Goal: Information Seeking & Learning: Learn about a topic

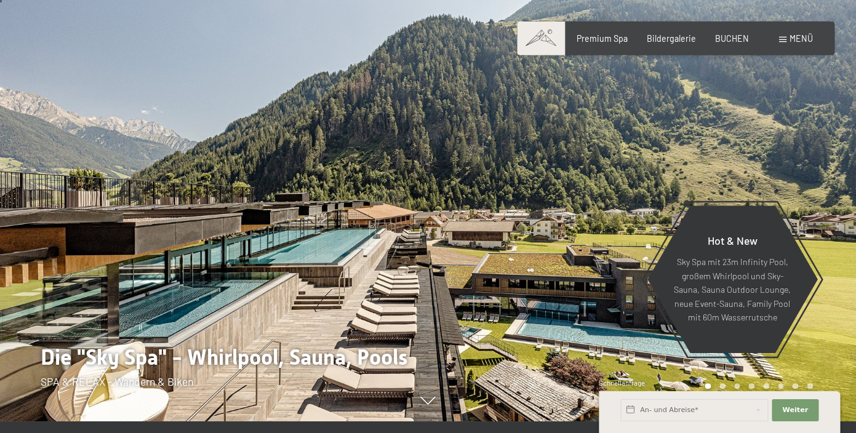
scroll to position [12, 0]
click at [621, 41] on span "Premium Spa" at bounding box center [601, 36] width 51 height 10
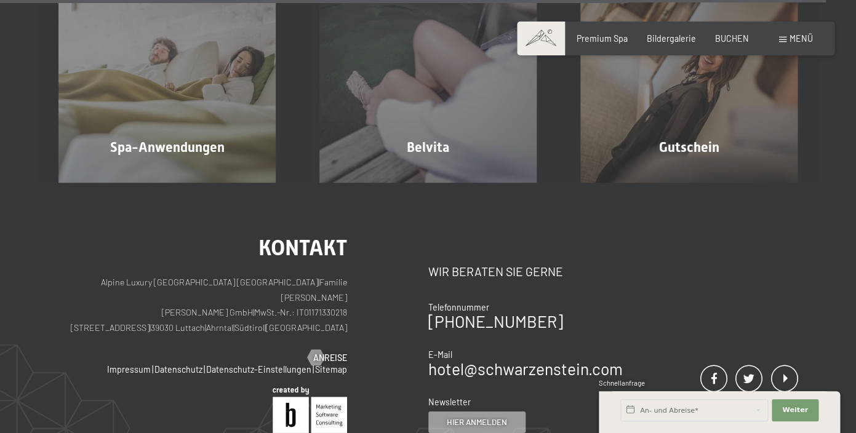
scroll to position [6315, 0]
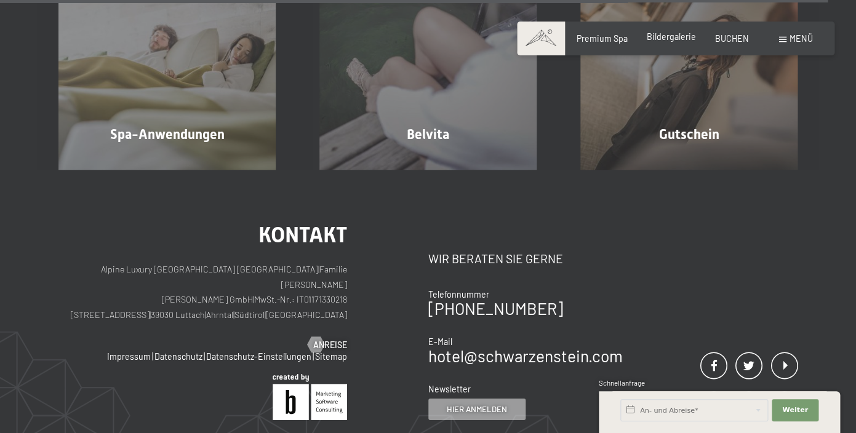
click at [669, 42] on span "Bildergalerie" at bounding box center [671, 36] width 49 height 10
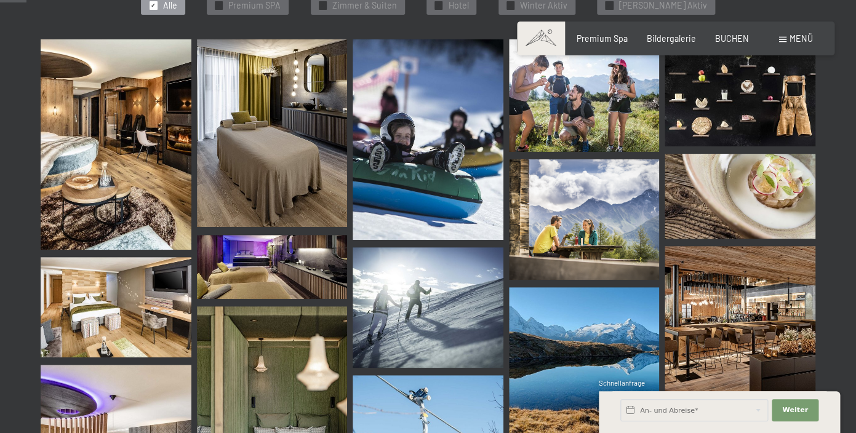
scroll to position [377, 0]
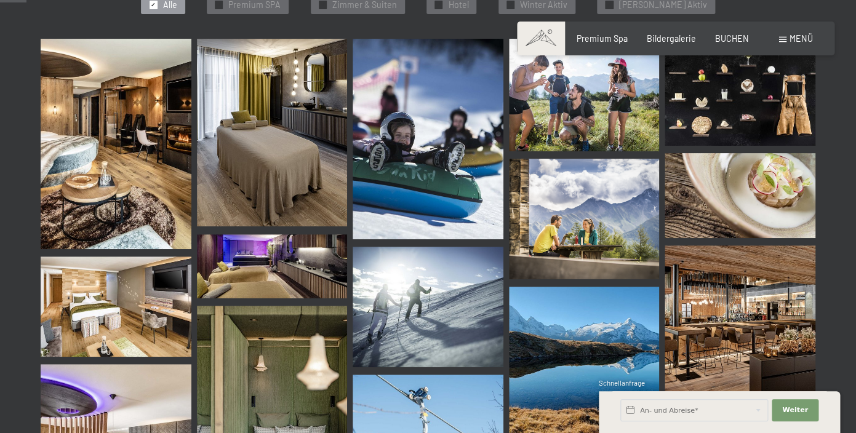
click at [143, 135] on img at bounding box center [116, 144] width 151 height 210
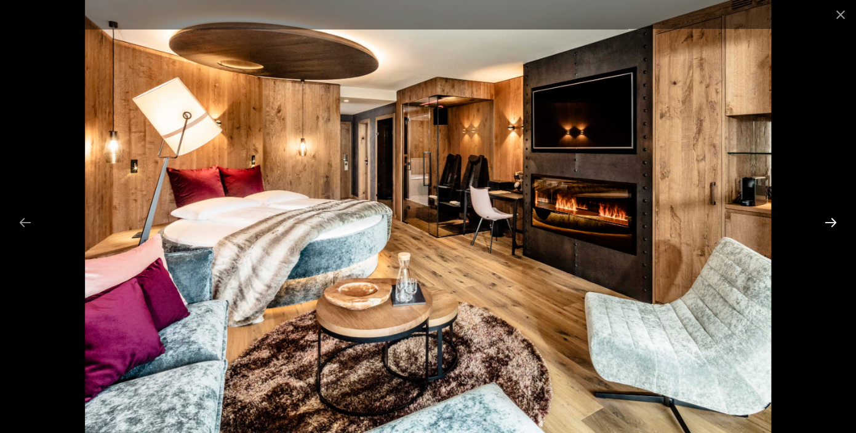
click at [832, 222] on button "Next slide" at bounding box center [831, 222] width 26 height 24
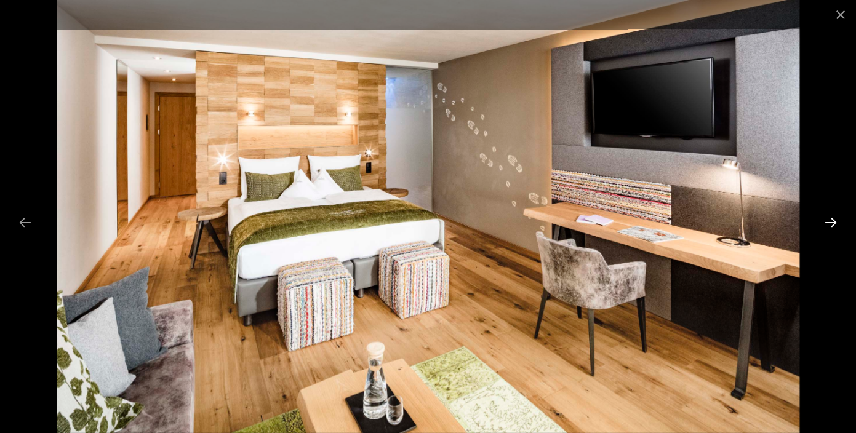
click at [832, 222] on button "Next slide" at bounding box center [831, 222] width 26 height 24
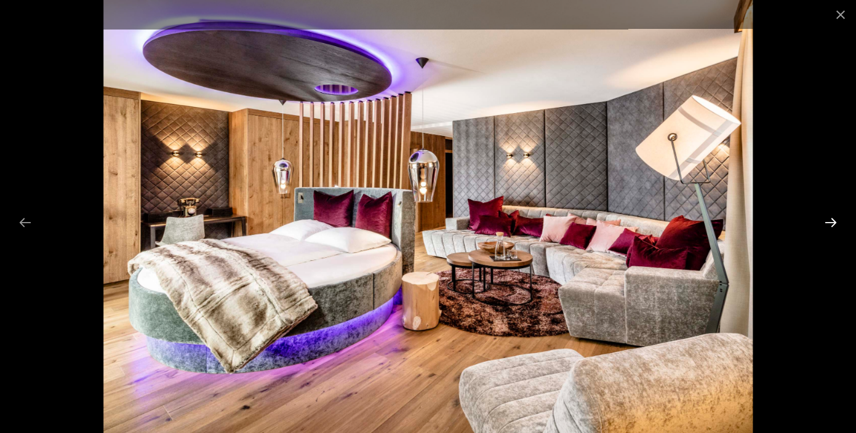
click at [832, 222] on button "Next slide" at bounding box center [831, 222] width 26 height 24
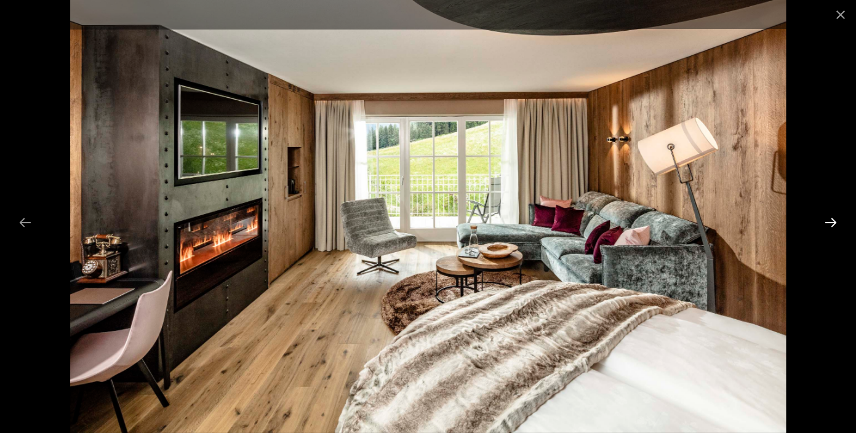
click at [832, 222] on button "Next slide" at bounding box center [831, 222] width 26 height 24
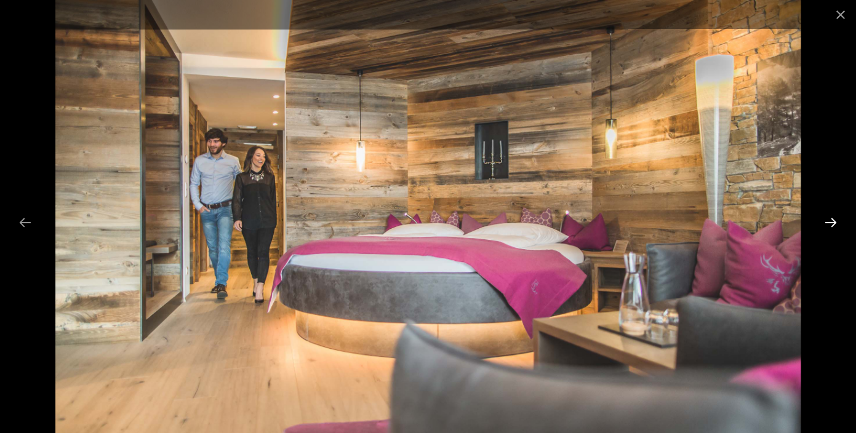
click at [832, 222] on button "Next slide" at bounding box center [831, 222] width 26 height 24
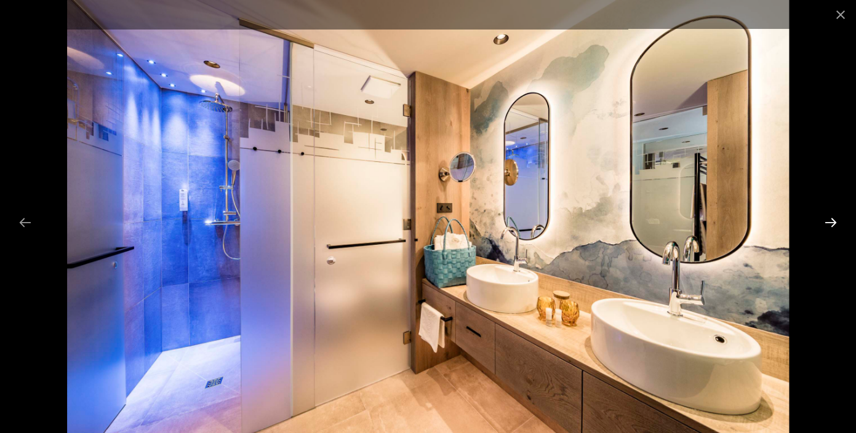
click at [832, 222] on button "Next slide" at bounding box center [831, 222] width 26 height 24
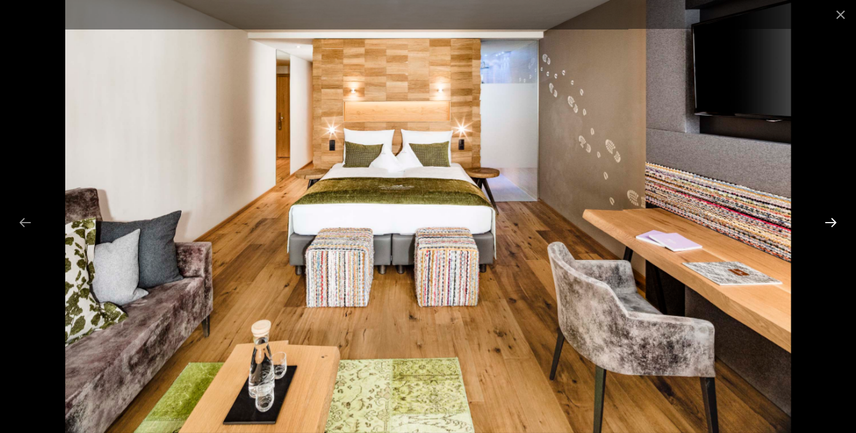
click at [832, 222] on button "Next slide" at bounding box center [831, 222] width 26 height 24
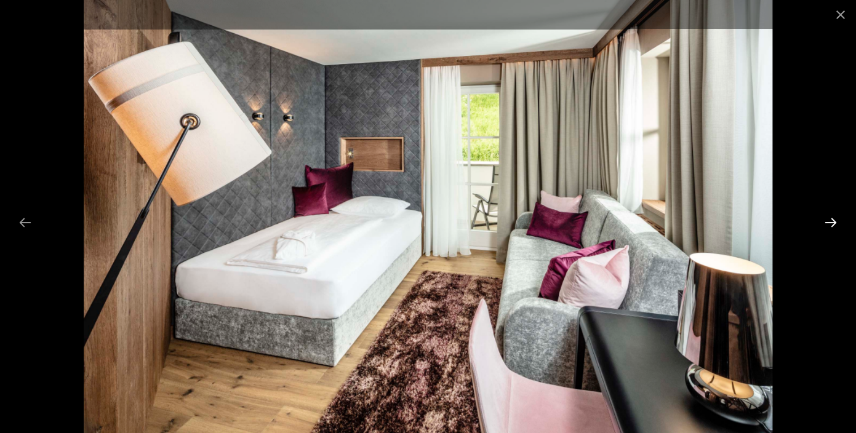
click at [832, 222] on button "Next slide" at bounding box center [831, 222] width 26 height 24
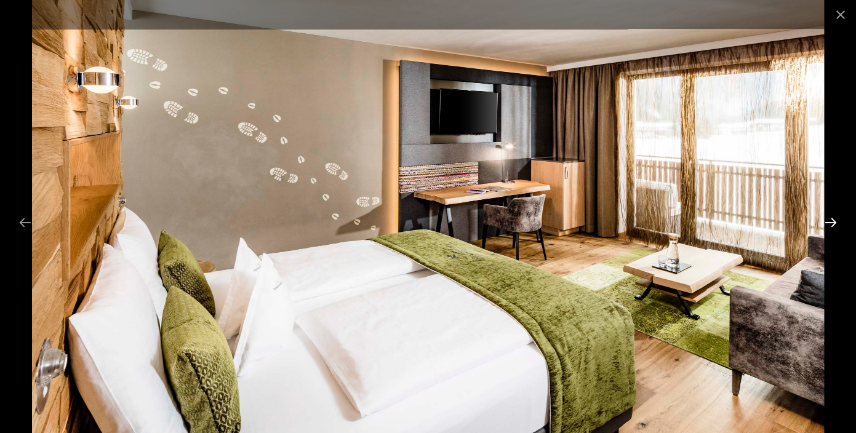
click at [832, 222] on button "Next slide" at bounding box center [831, 222] width 26 height 24
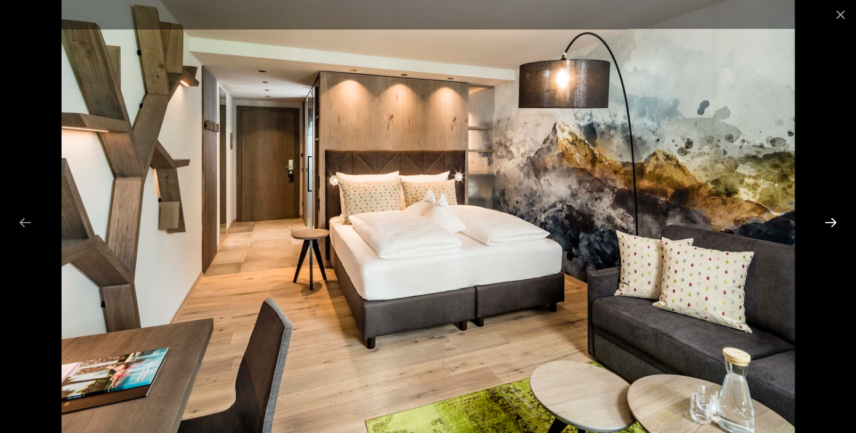
click at [832, 222] on button "Next slide" at bounding box center [831, 222] width 26 height 24
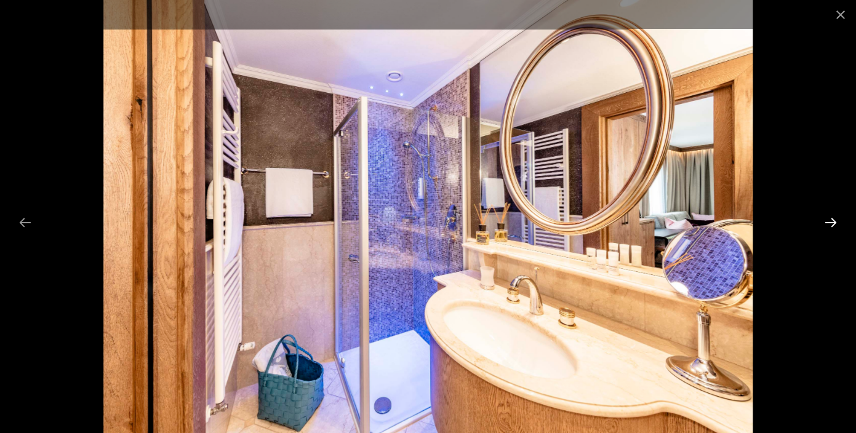
click at [832, 222] on button "Next slide" at bounding box center [831, 222] width 26 height 24
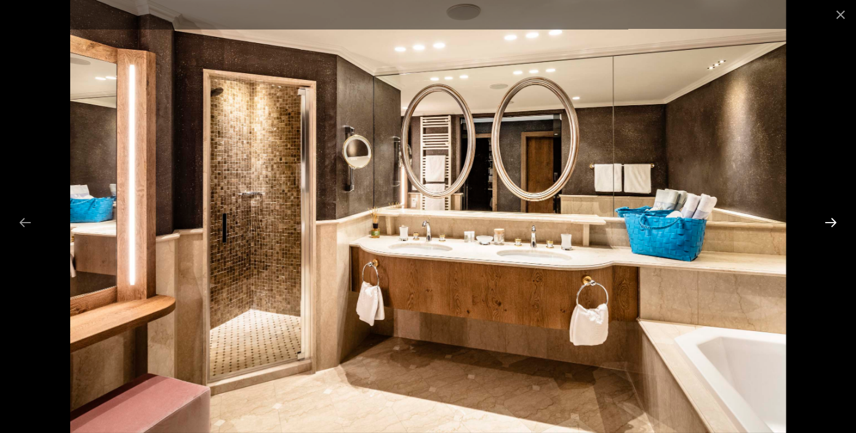
click at [832, 222] on button "Next slide" at bounding box center [831, 222] width 26 height 24
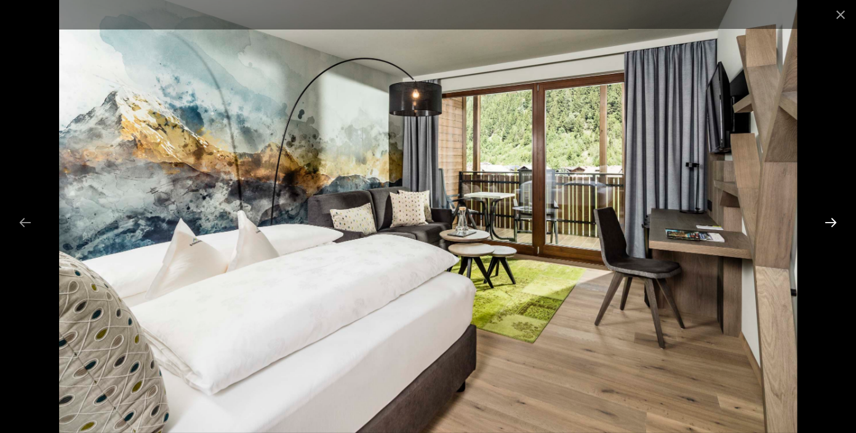
click at [832, 222] on button "Next slide" at bounding box center [831, 222] width 26 height 24
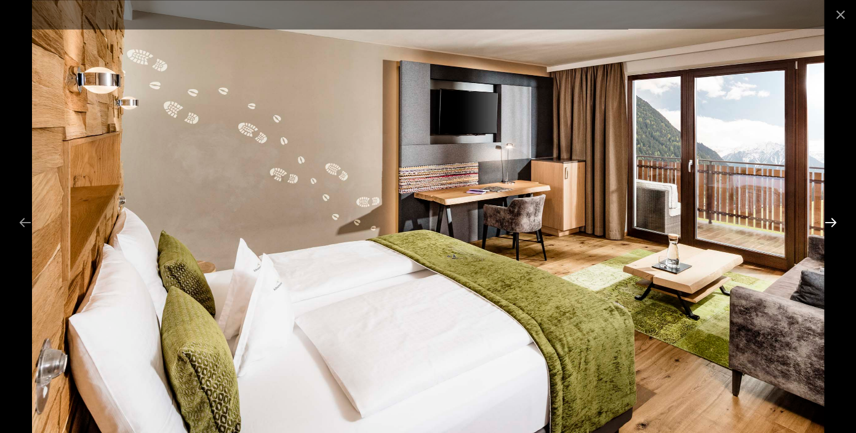
click at [832, 222] on button "Next slide" at bounding box center [831, 222] width 26 height 24
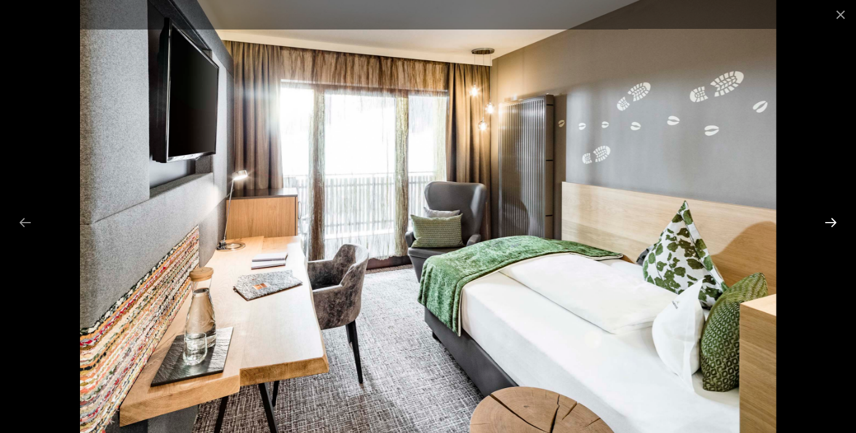
click at [832, 222] on button "Next slide" at bounding box center [831, 222] width 26 height 24
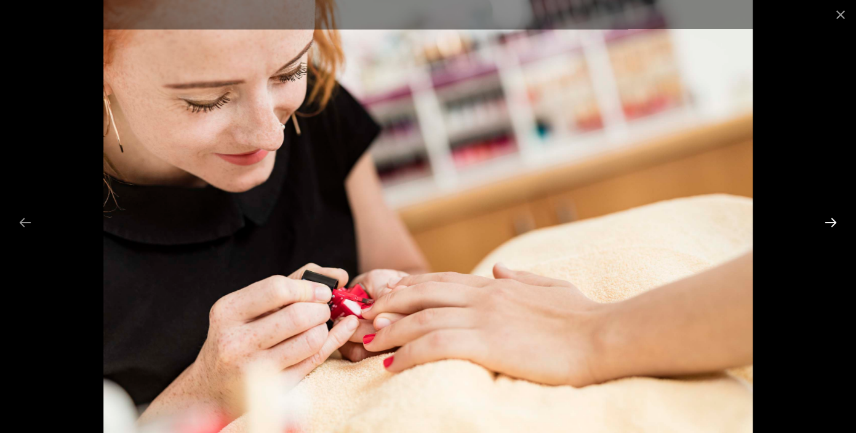
click at [832, 222] on button "Next slide" at bounding box center [831, 222] width 26 height 24
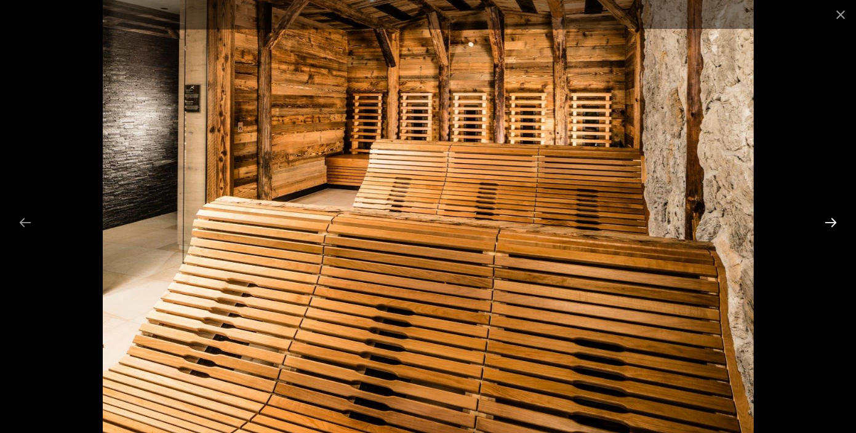
click at [832, 222] on button "Next slide" at bounding box center [831, 222] width 26 height 24
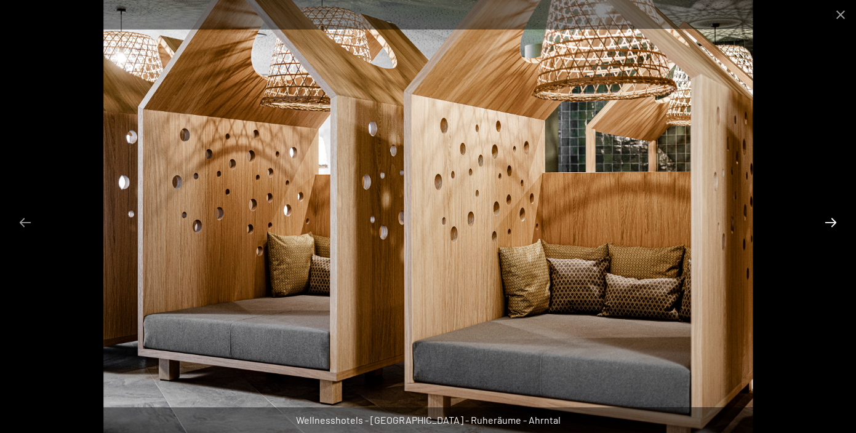
click at [832, 222] on button "Next slide" at bounding box center [831, 222] width 26 height 24
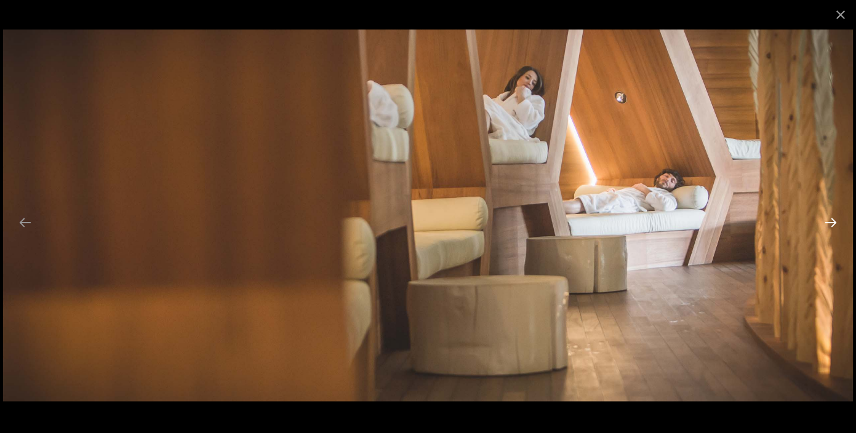
click at [832, 222] on button "Next slide" at bounding box center [831, 222] width 26 height 24
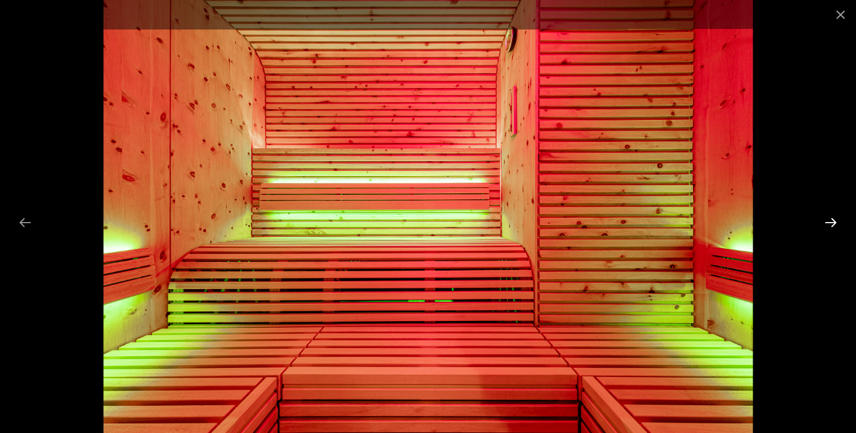
click at [832, 222] on button "Next slide" at bounding box center [831, 222] width 26 height 24
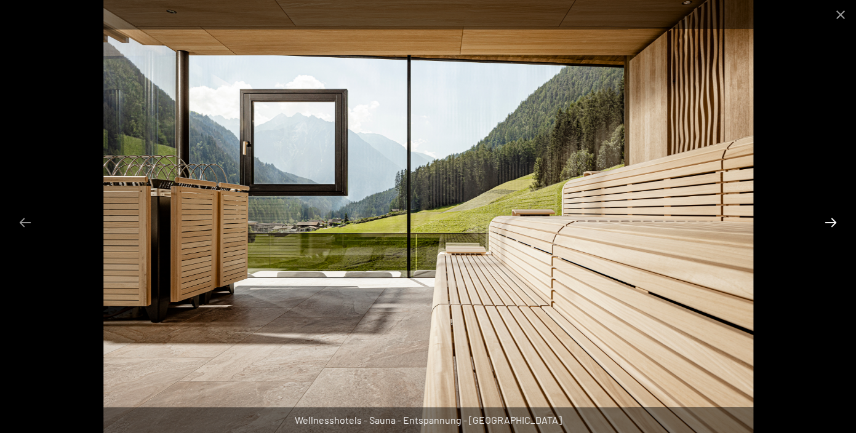
click at [832, 222] on button "Next slide" at bounding box center [831, 222] width 26 height 24
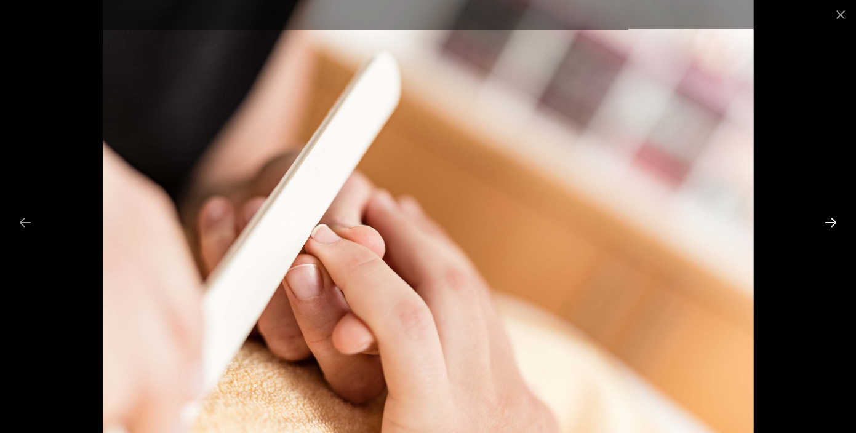
click at [832, 222] on button "Next slide" at bounding box center [831, 222] width 26 height 24
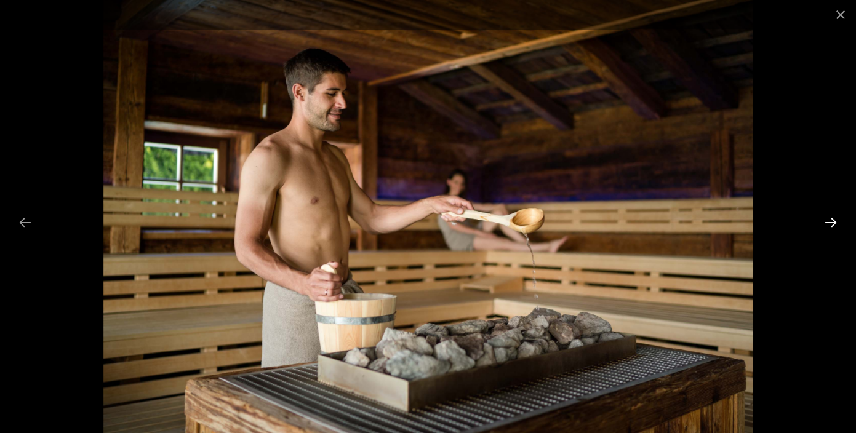
click at [832, 222] on button "Next slide" at bounding box center [831, 222] width 26 height 24
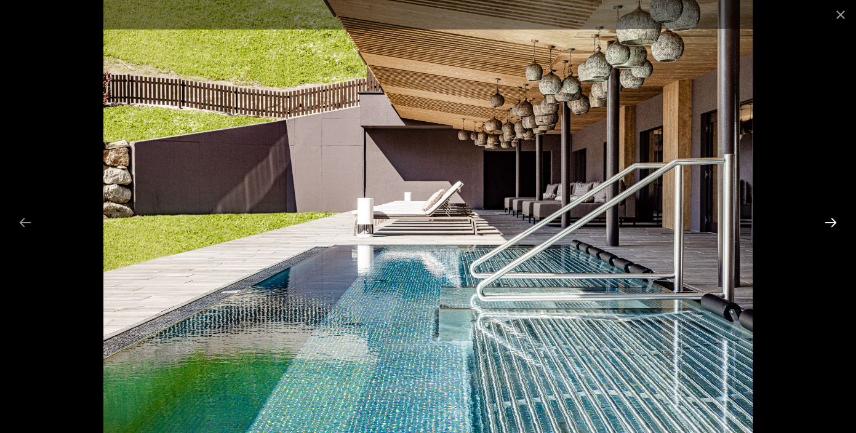
click at [832, 222] on button "Next slide" at bounding box center [831, 222] width 26 height 24
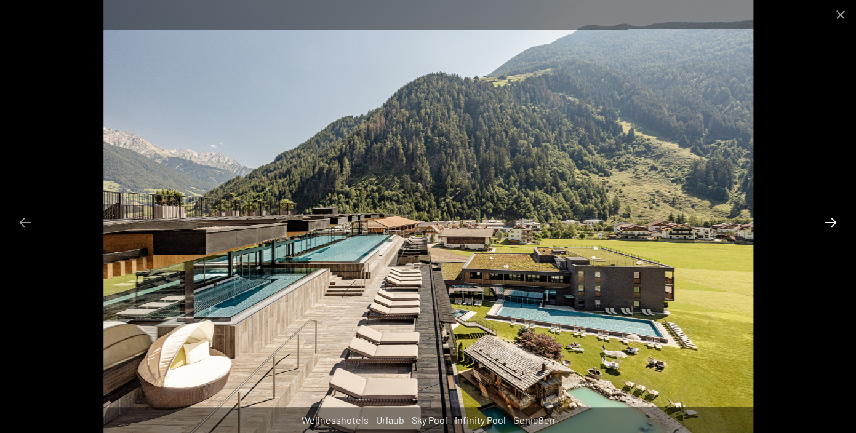
click at [832, 219] on button "Next slide" at bounding box center [831, 222] width 26 height 24
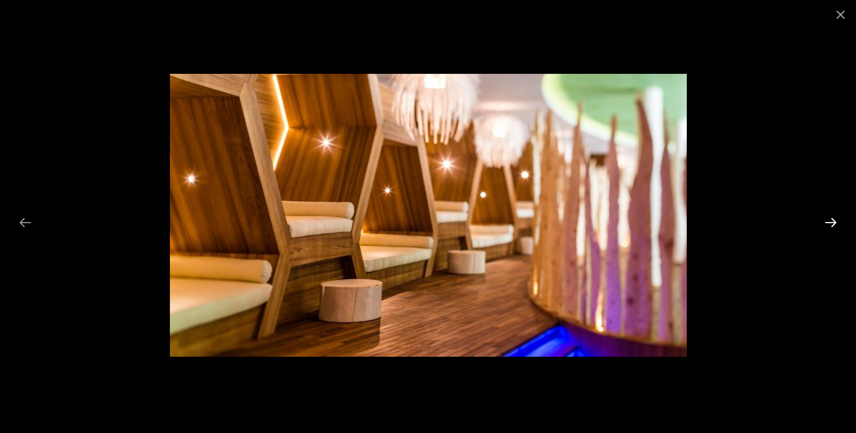
click at [832, 219] on button "Next slide" at bounding box center [831, 222] width 26 height 24
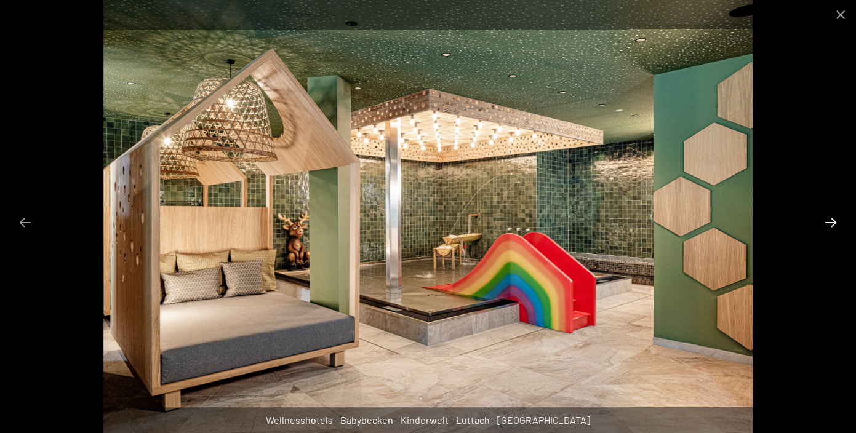
click at [832, 219] on button "Next slide" at bounding box center [831, 222] width 26 height 24
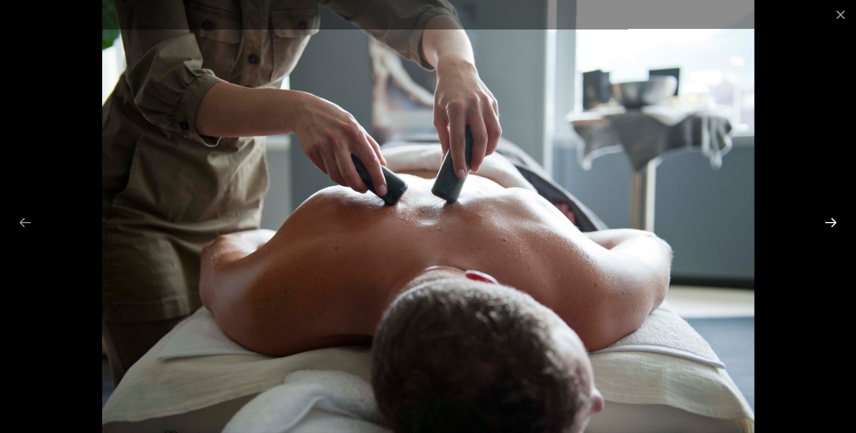
click at [832, 219] on button "Next slide" at bounding box center [831, 222] width 26 height 24
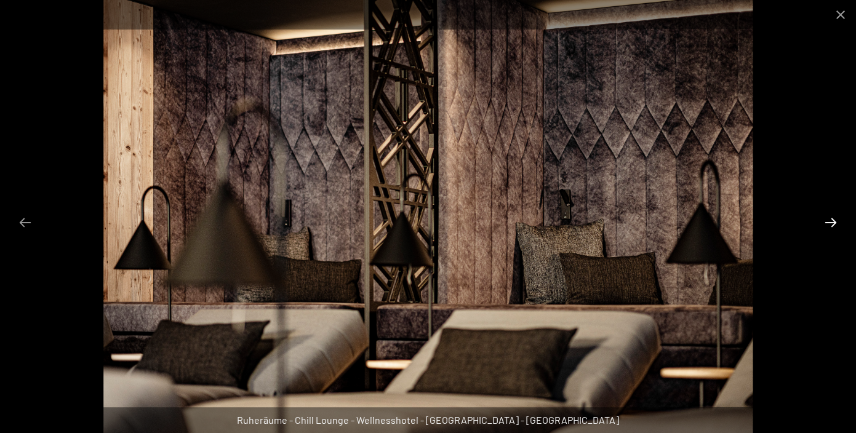
click at [832, 219] on button "Next slide" at bounding box center [831, 222] width 26 height 24
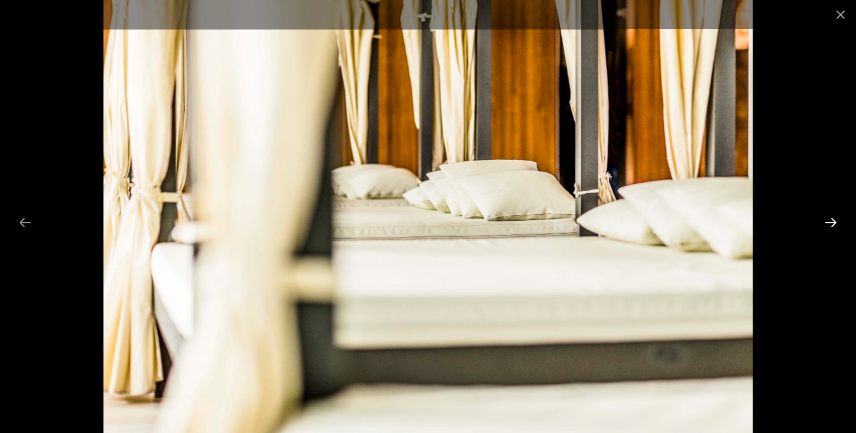
click at [832, 219] on button "Next slide" at bounding box center [831, 222] width 26 height 24
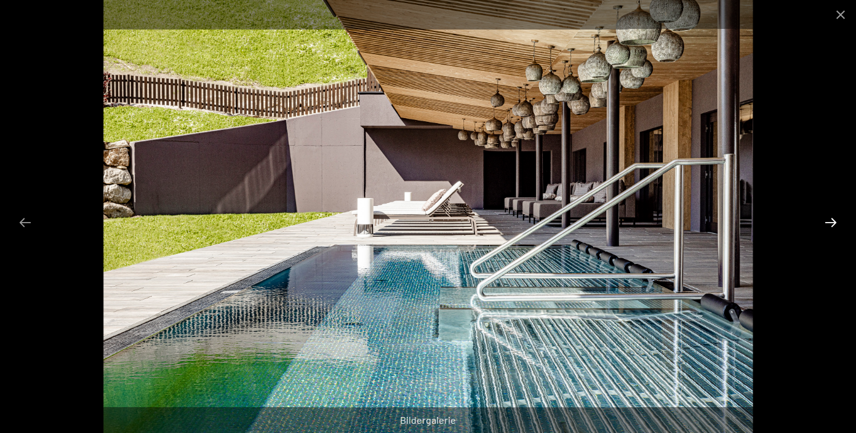
click at [832, 219] on button "Next slide" at bounding box center [831, 222] width 26 height 24
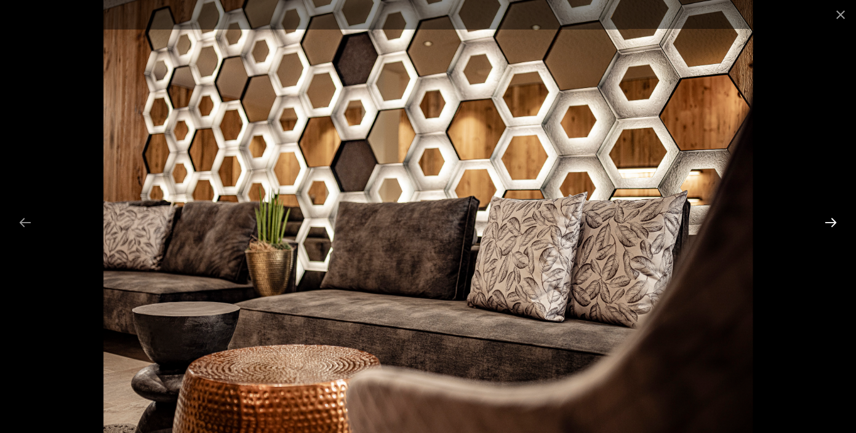
click at [832, 219] on button "Next slide" at bounding box center [831, 222] width 26 height 24
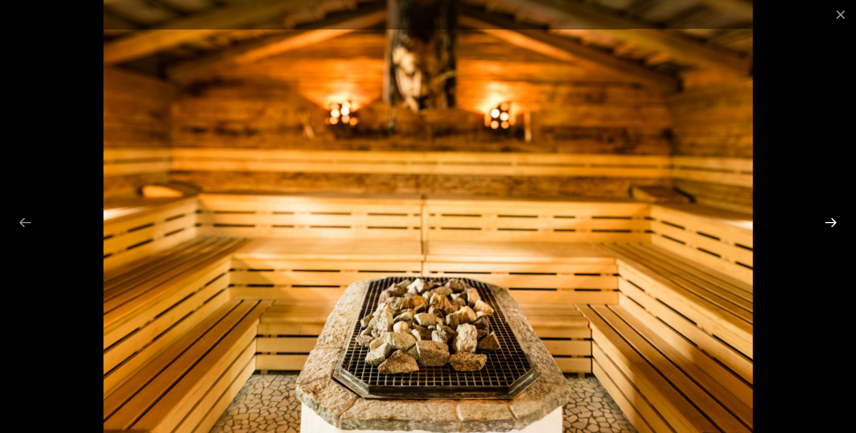
click at [832, 219] on button "Next slide" at bounding box center [831, 222] width 26 height 24
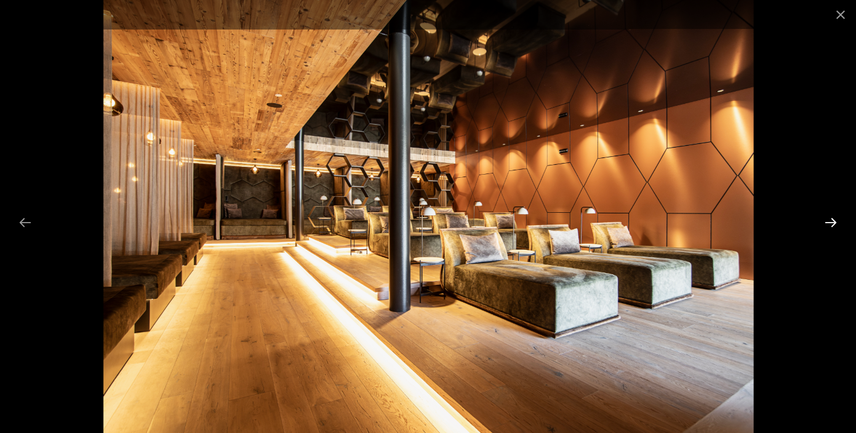
click at [832, 219] on button "Next slide" at bounding box center [831, 222] width 26 height 24
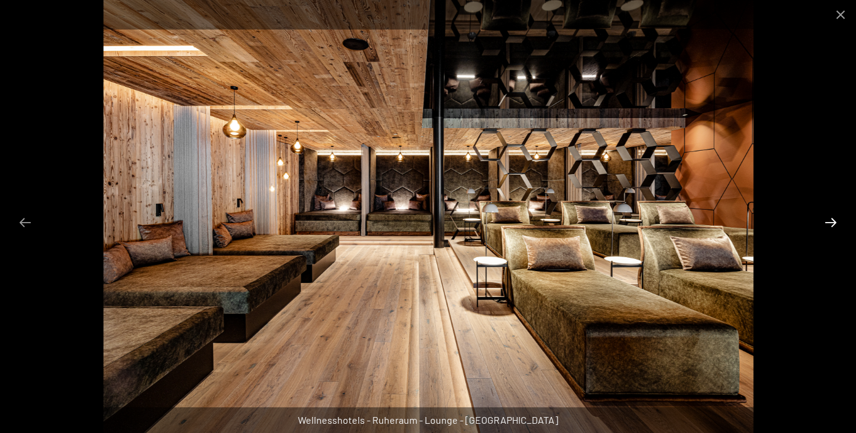
click at [832, 219] on button "Next slide" at bounding box center [831, 222] width 26 height 24
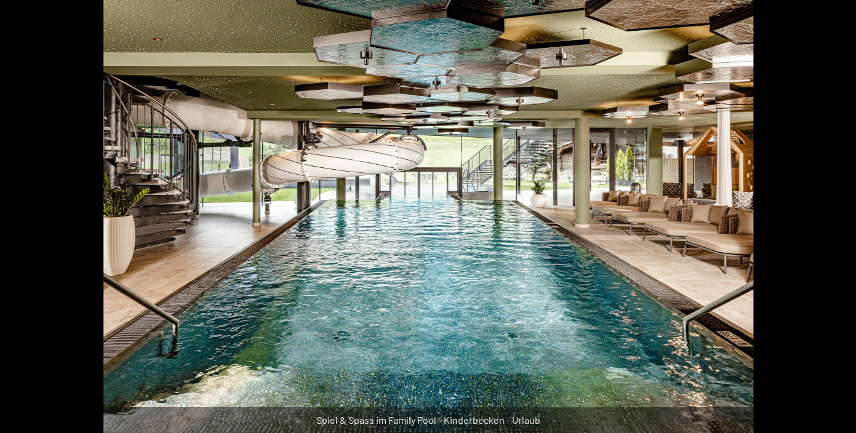
click at [832, 219] on button "Next slide" at bounding box center [837, 222] width 26 height 24
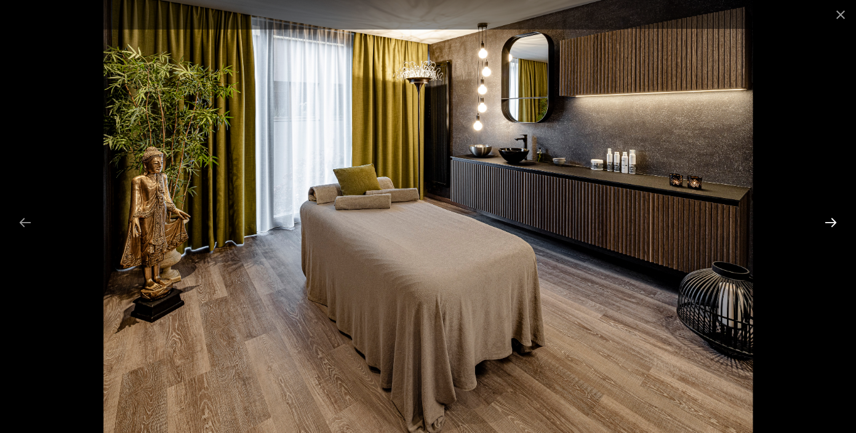
click at [832, 219] on button "Next slide" at bounding box center [831, 222] width 26 height 24
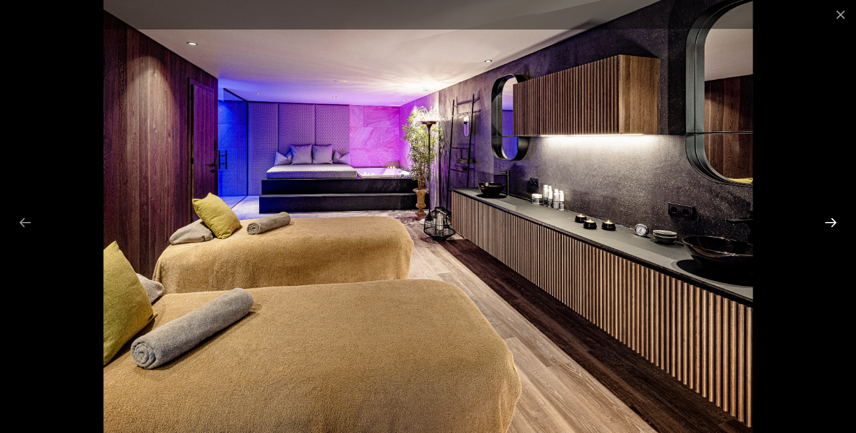
click at [832, 219] on button "Next slide" at bounding box center [831, 222] width 26 height 24
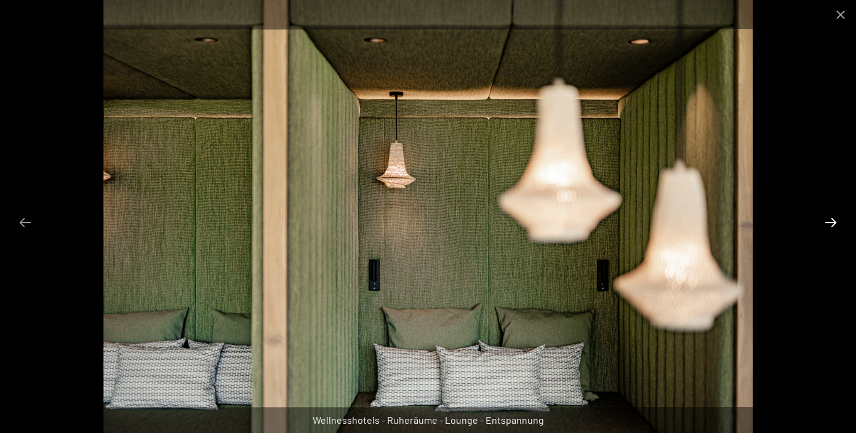
click at [832, 219] on button "Next slide" at bounding box center [831, 222] width 26 height 24
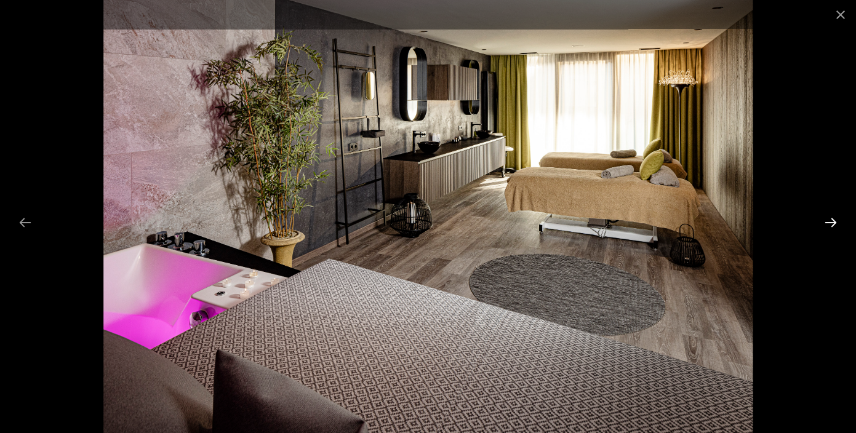
click at [832, 219] on button "Next slide" at bounding box center [831, 222] width 26 height 24
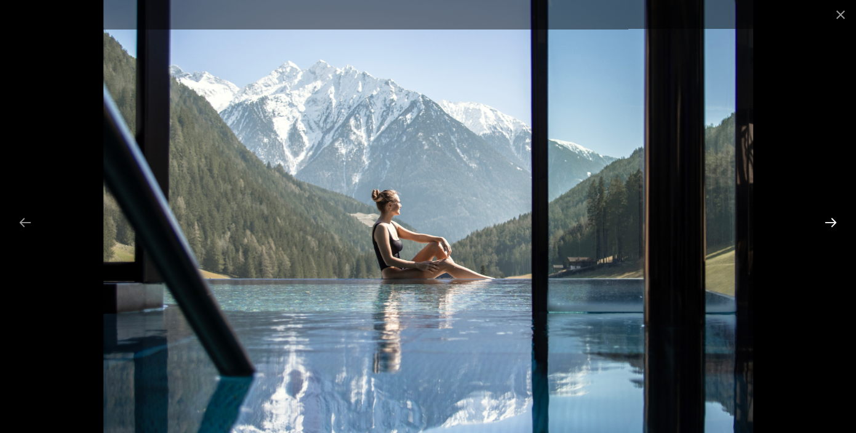
click at [832, 219] on button "Next slide" at bounding box center [831, 222] width 26 height 24
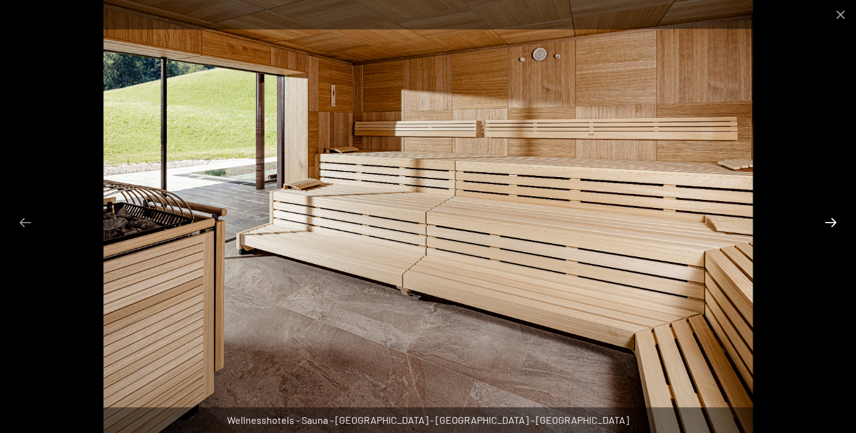
click at [832, 219] on button "Next slide" at bounding box center [831, 222] width 26 height 24
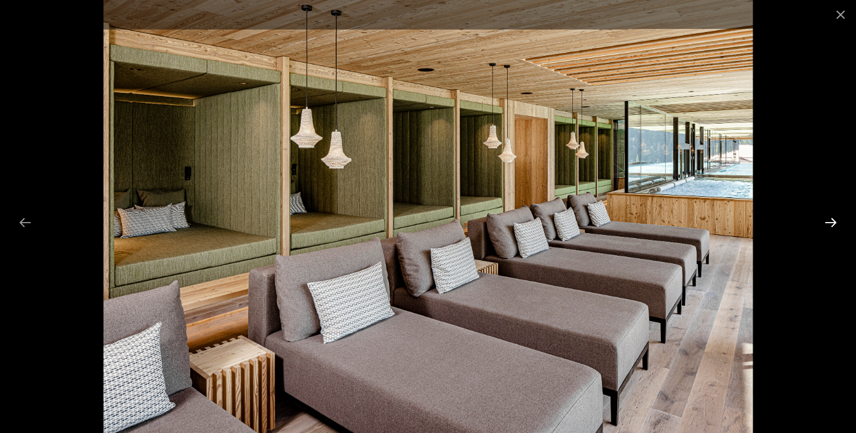
click at [832, 219] on button "Next slide" at bounding box center [831, 222] width 26 height 24
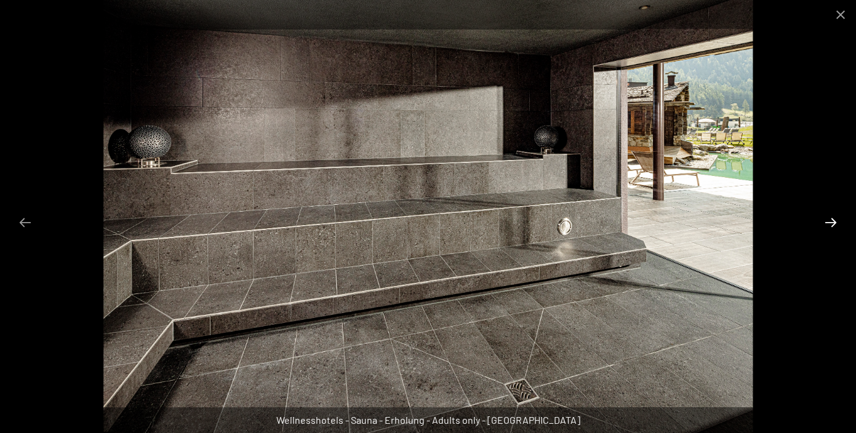
click at [832, 219] on button "Next slide" at bounding box center [831, 222] width 26 height 24
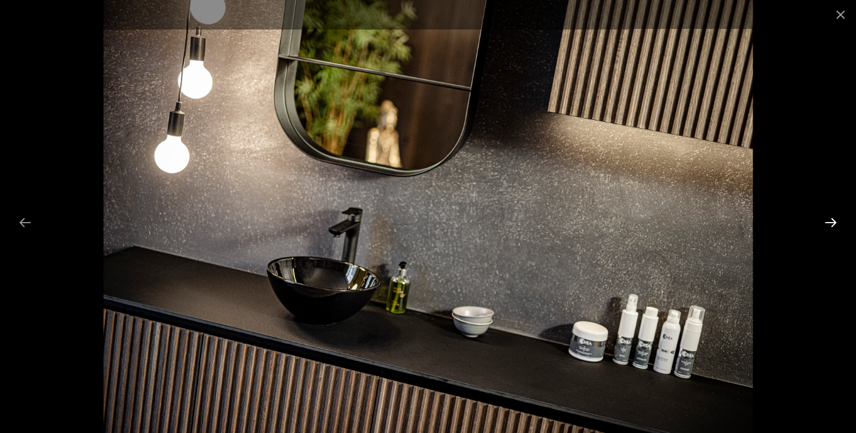
click at [832, 219] on button "Next slide" at bounding box center [831, 222] width 26 height 24
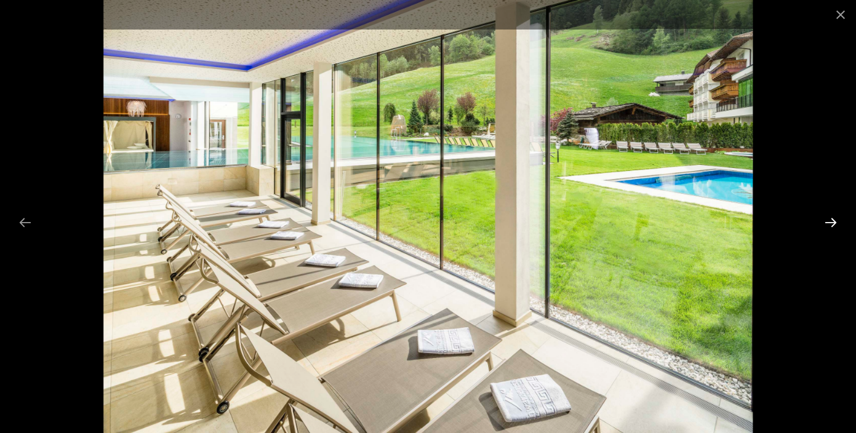
click at [832, 219] on button "Next slide" at bounding box center [831, 222] width 26 height 24
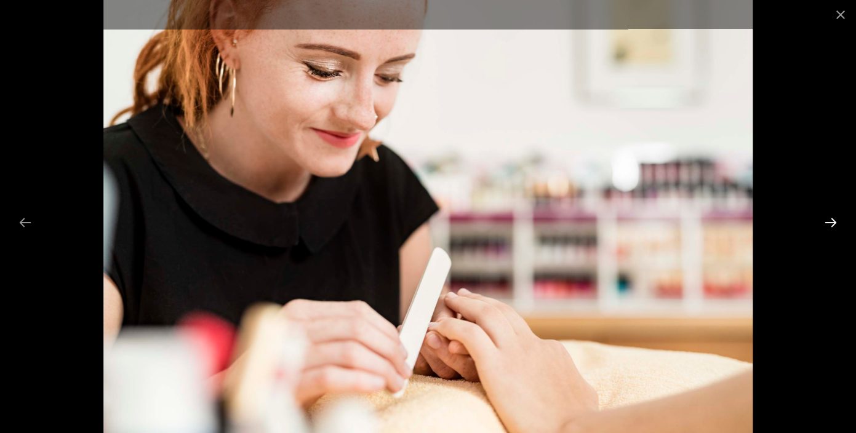
click at [832, 219] on button "Next slide" at bounding box center [831, 222] width 26 height 24
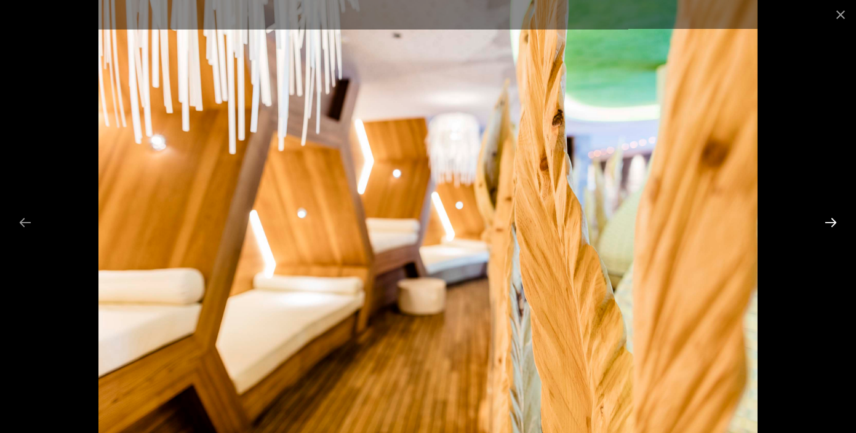
click at [832, 219] on button "Next slide" at bounding box center [831, 222] width 26 height 24
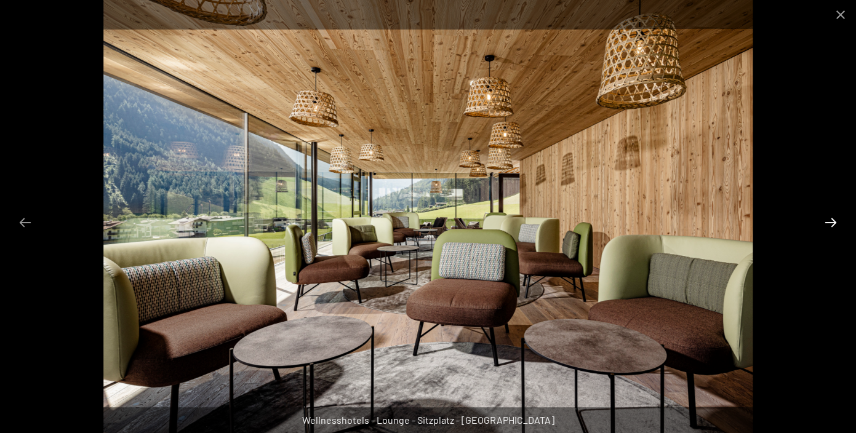
click at [832, 219] on button "Next slide" at bounding box center [831, 222] width 26 height 24
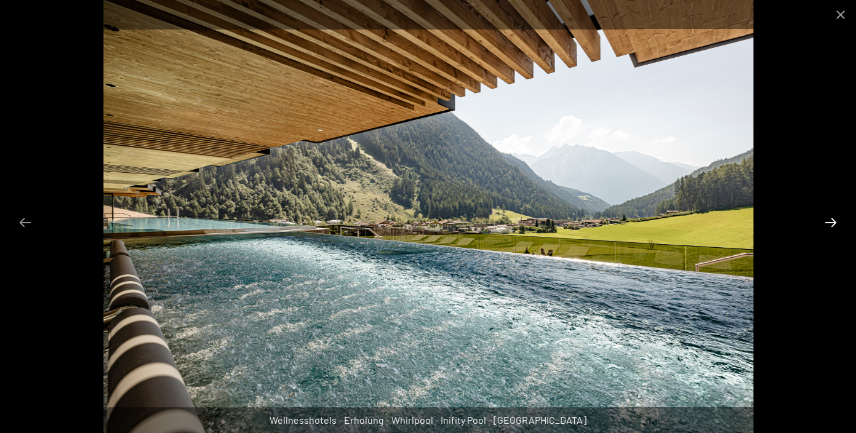
click at [832, 219] on button "Next slide" at bounding box center [831, 222] width 26 height 24
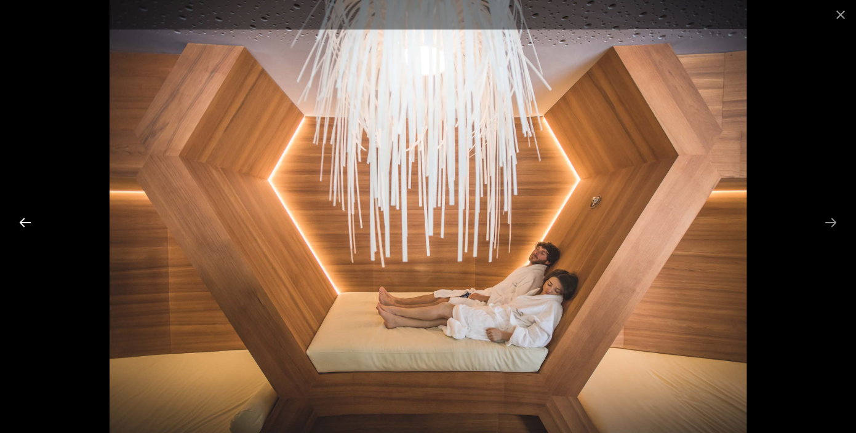
click at [31, 220] on button "Previous slide" at bounding box center [25, 222] width 26 height 24
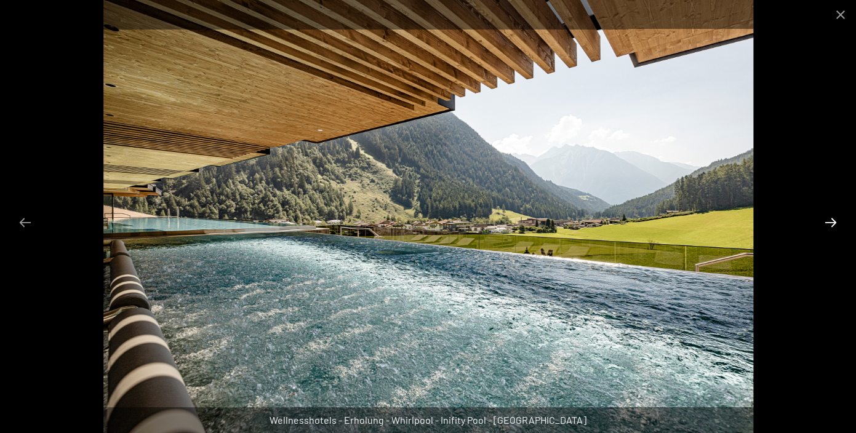
click at [832, 222] on button "Next slide" at bounding box center [831, 222] width 26 height 24
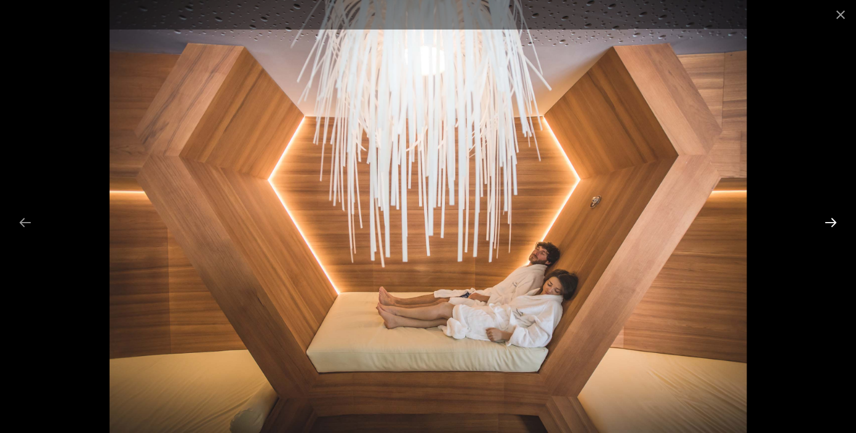
click at [832, 222] on button "Next slide" at bounding box center [831, 222] width 26 height 24
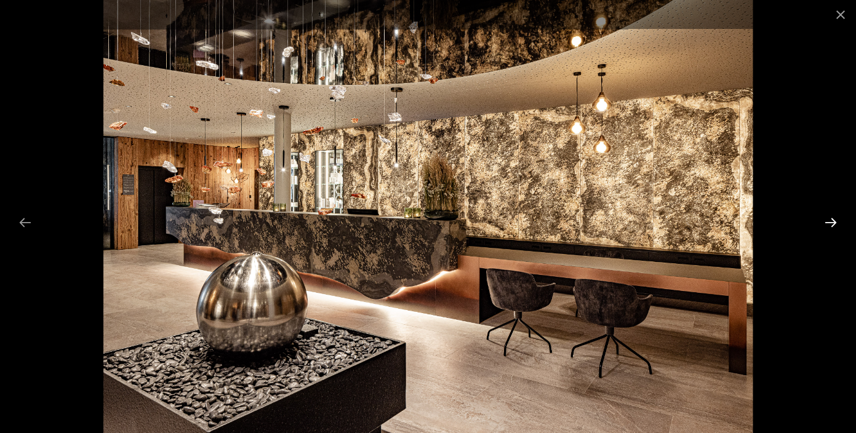
scroll to position [442, 0]
click at [832, 221] on button "Next slide" at bounding box center [831, 222] width 26 height 24
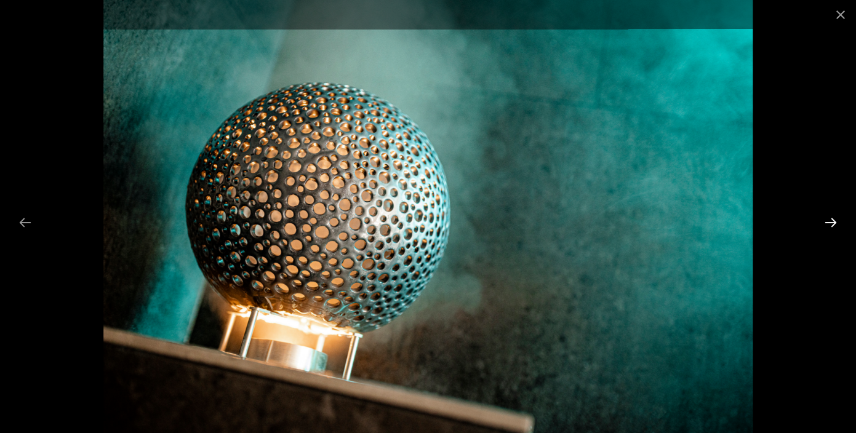
click at [832, 221] on button "Next slide" at bounding box center [831, 222] width 26 height 24
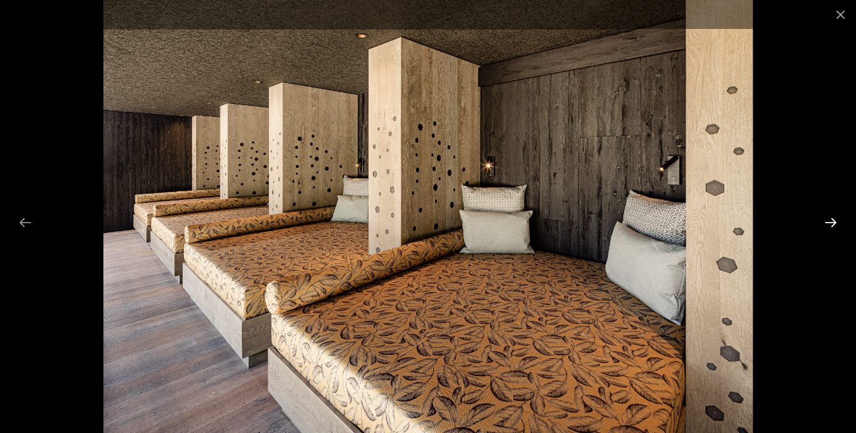
click at [832, 221] on button "Next slide" at bounding box center [831, 222] width 26 height 24
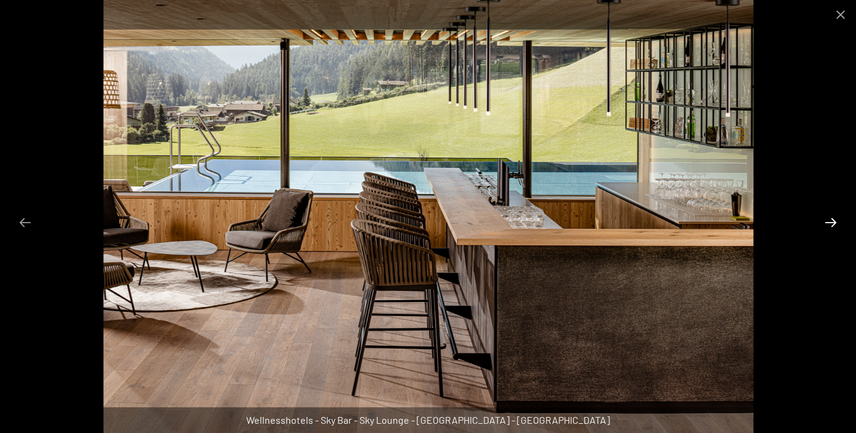
click at [832, 221] on button "Next slide" at bounding box center [831, 222] width 26 height 24
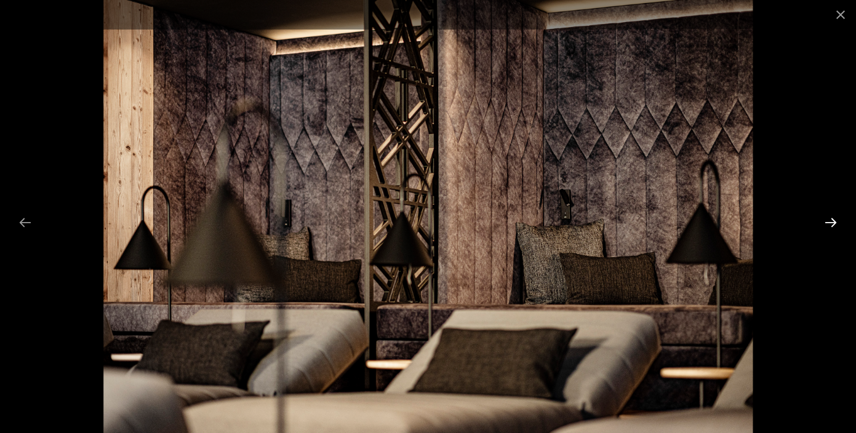
click at [832, 221] on button "Next slide" at bounding box center [831, 222] width 26 height 24
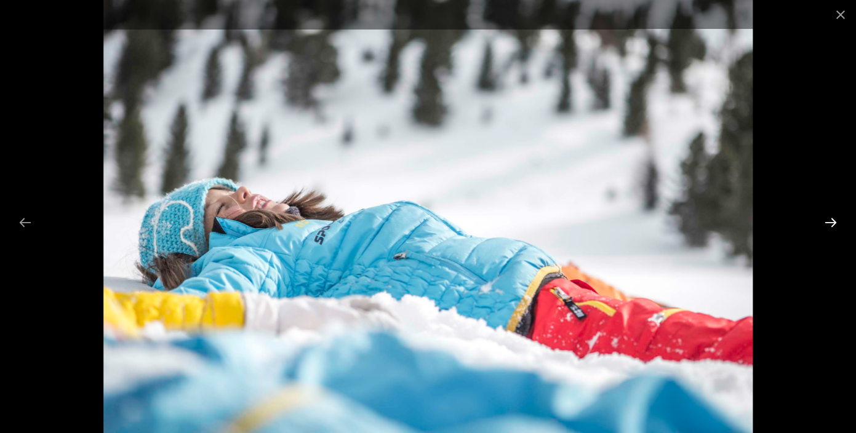
click at [832, 221] on button "Next slide" at bounding box center [831, 222] width 26 height 24
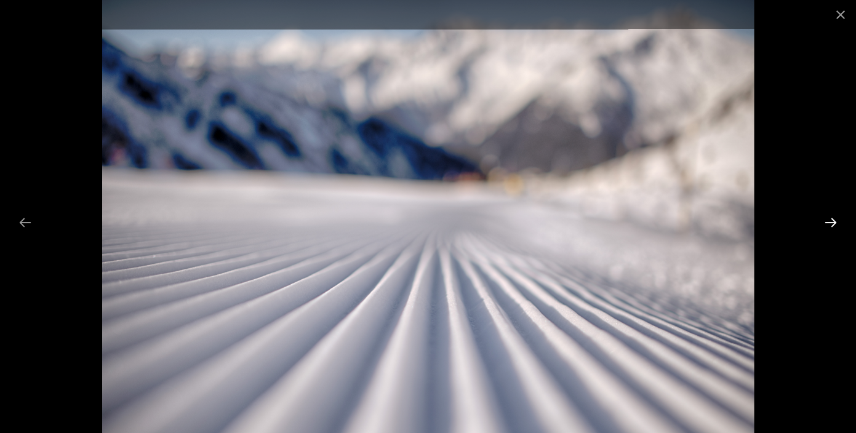
click at [832, 221] on button "Next slide" at bounding box center [831, 222] width 26 height 24
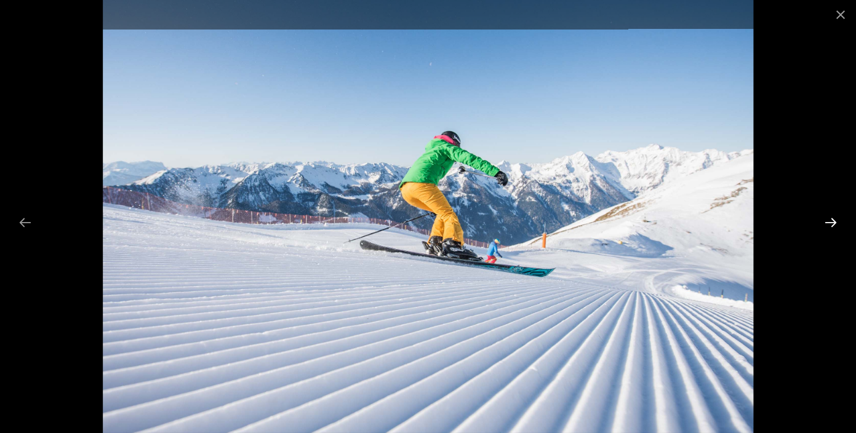
click at [832, 221] on button "Next slide" at bounding box center [831, 222] width 26 height 24
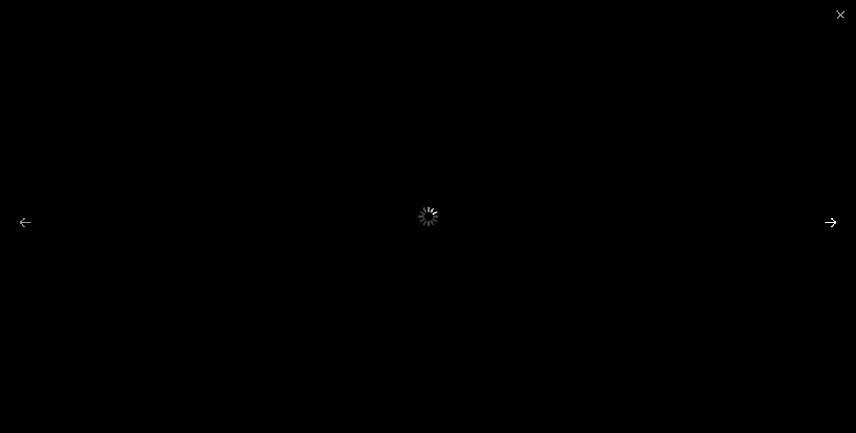
click at [832, 221] on button "Next slide" at bounding box center [831, 222] width 26 height 24
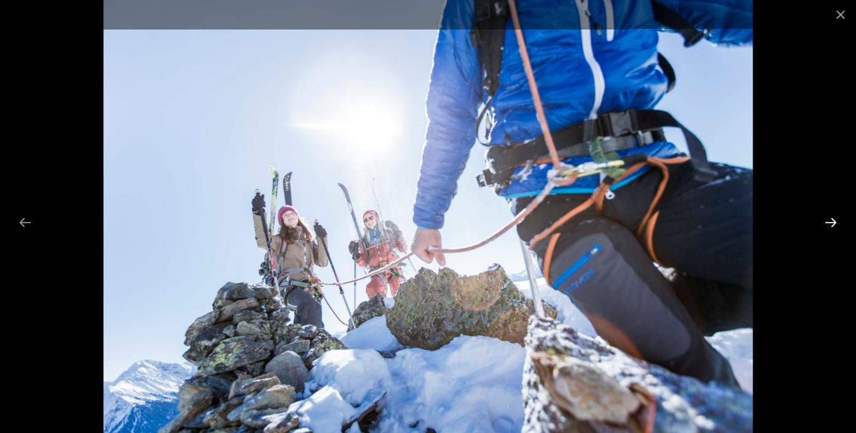
click at [832, 221] on button "Next slide" at bounding box center [831, 222] width 26 height 24
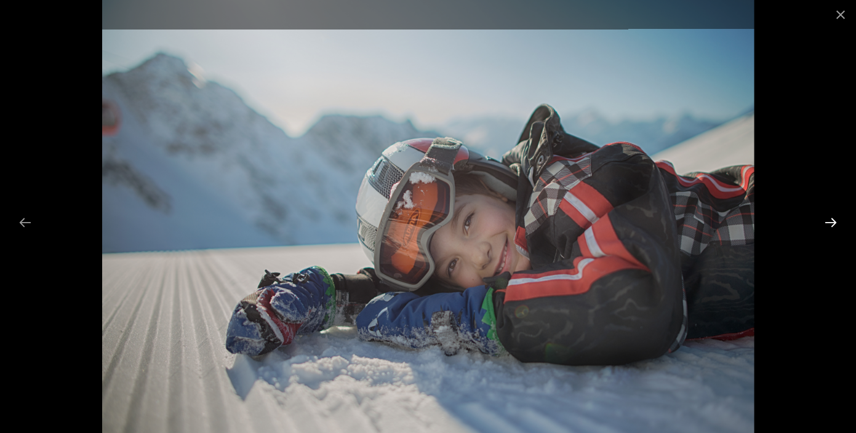
click at [832, 221] on button "Next slide" at bounding box center [831, 222] width 26 height 24
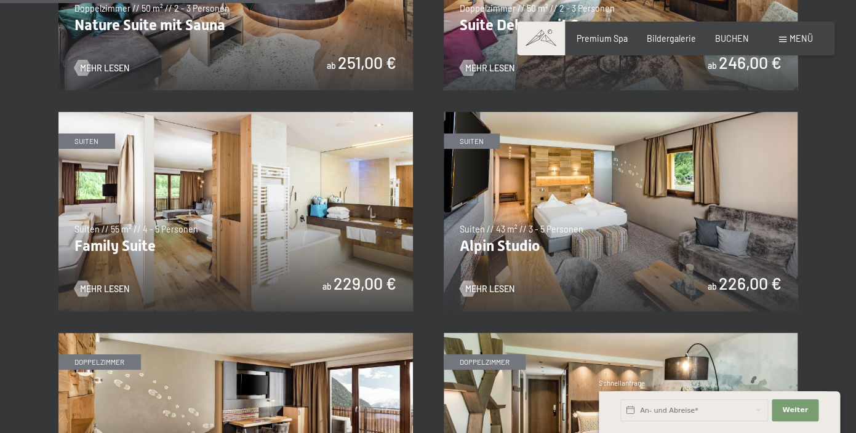
scroll to position [1276, 0]
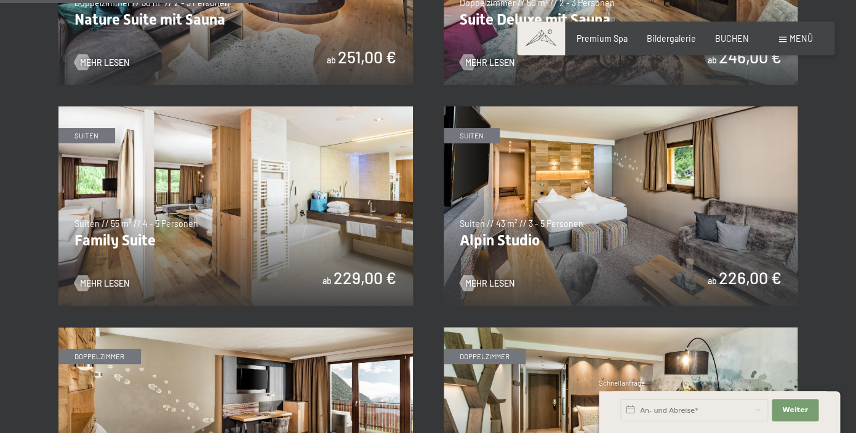
click at [283, 261] on img at bounding box center [235, 205] width 354 height 199
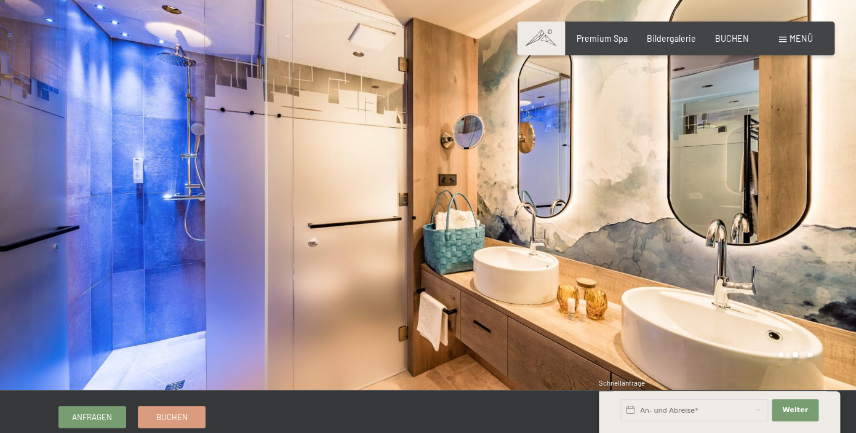
scroll to position [8, 0]
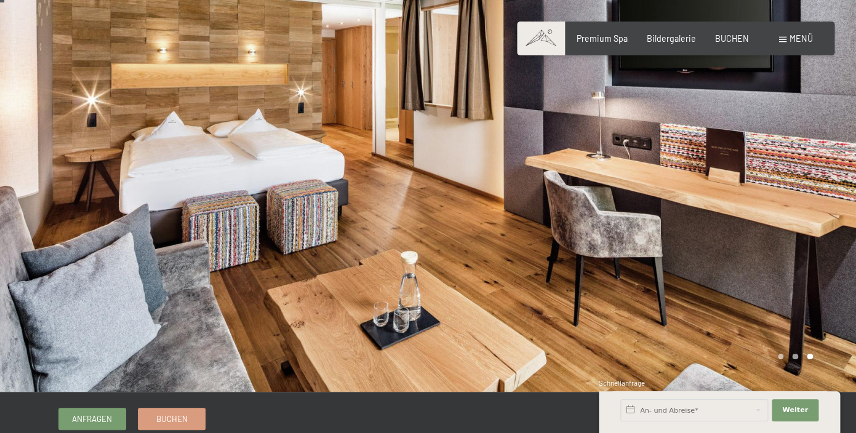
click at [304, 244] on div at bounding box center [214, 192] width 428 height 400
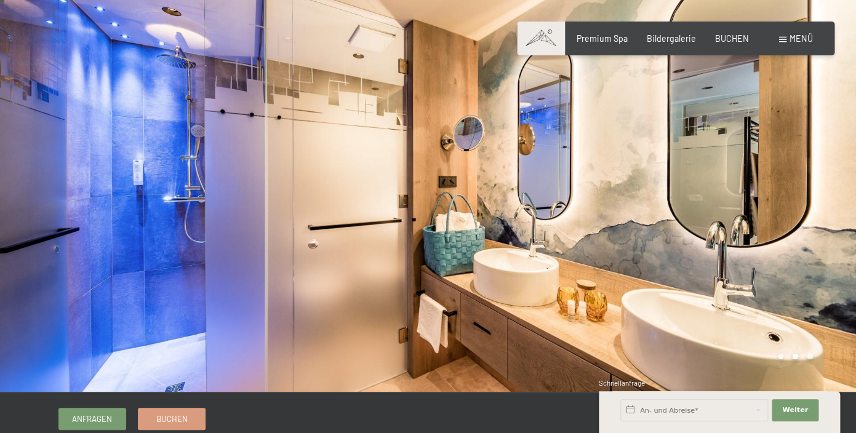
click at [304, 244] on div at bounding box center [214, 192] width 428 height 400
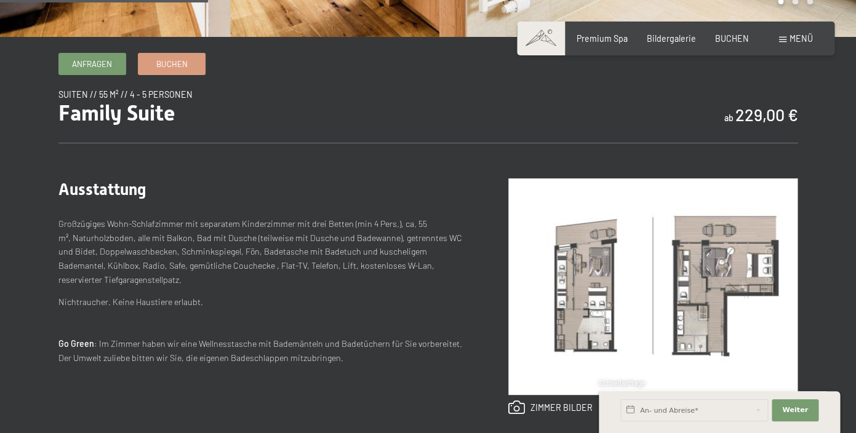
scroll to position [362, 0]
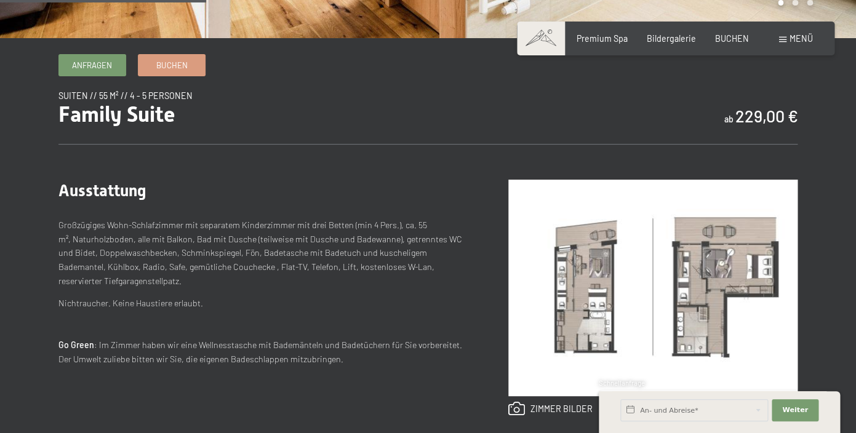
click at [584, 301] on img at bounding box center [652, 288] width 289 height 217
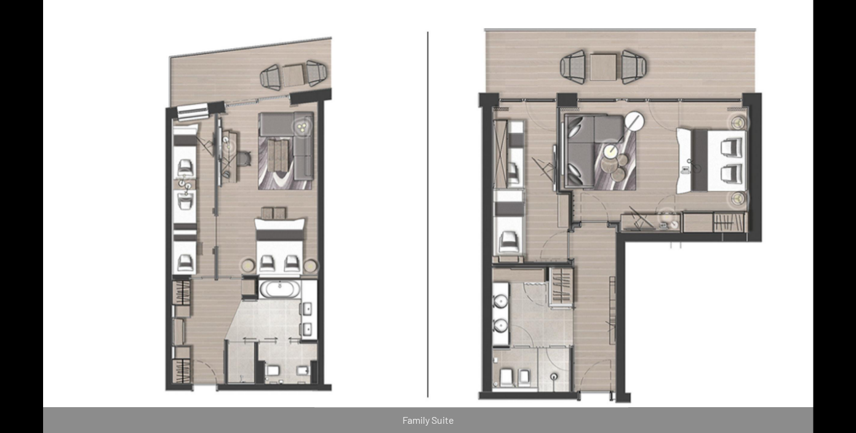
click at [584, 301] on img at bounding box center [428, 216] width 770 height 433
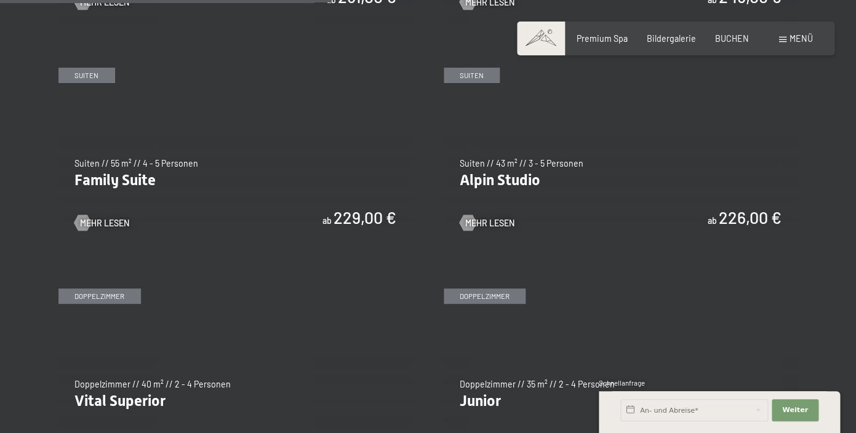
scroll to position [1334, 0]
